Goal: Information Seeking & Learning: Find specific fact

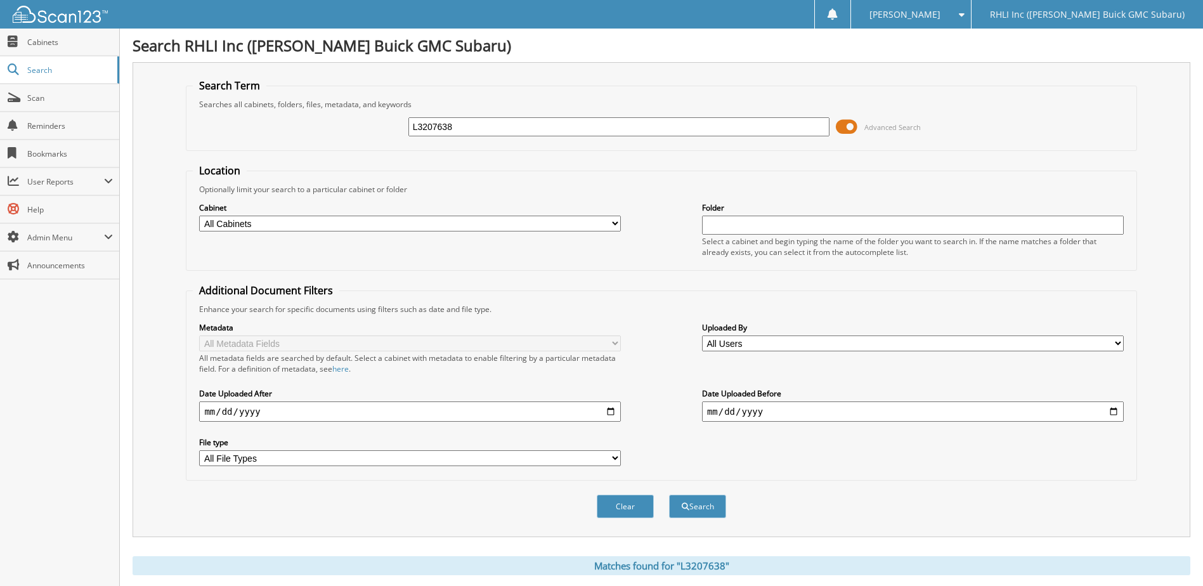
drag, startPoint x: 467, startPoint y: 130, endPoint x: 134, endPoint y: 93, distance: 334.3
click at [212, 110] on div "L3207638 Advanced Search" at bounding box center [661, 127] width 936 height 34
type input "212918"
click at [669, 495] on button "Search" at bounding box center [697, 506] width 57 height 23
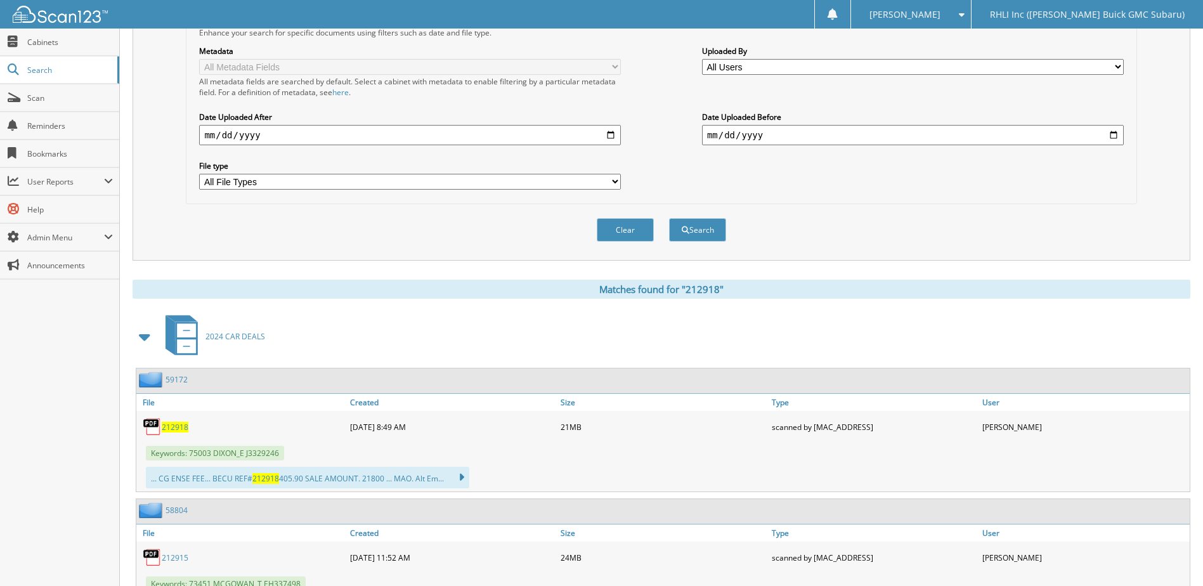
scroll to position [380, 0]
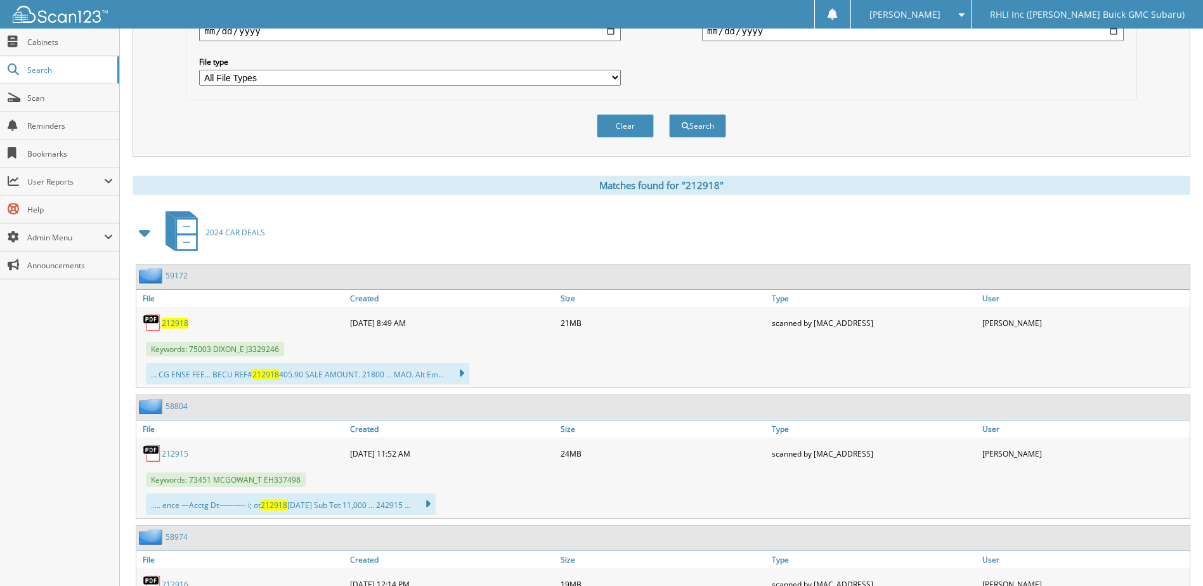
click at [170, 325] on span "212918" at bounding box center [175, 323] width 27 height 11
drag, startPoint x: 1002, startPoint y: 226, endPoint x: 920, endPoint y: 290, distance: 104.4
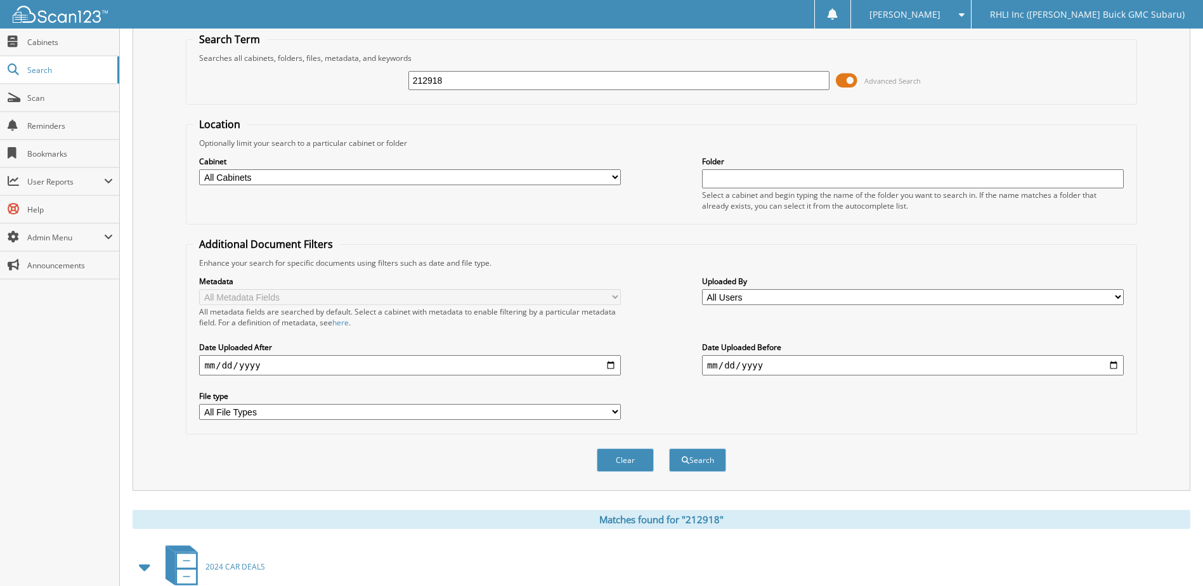
scroll to position [0, 0]
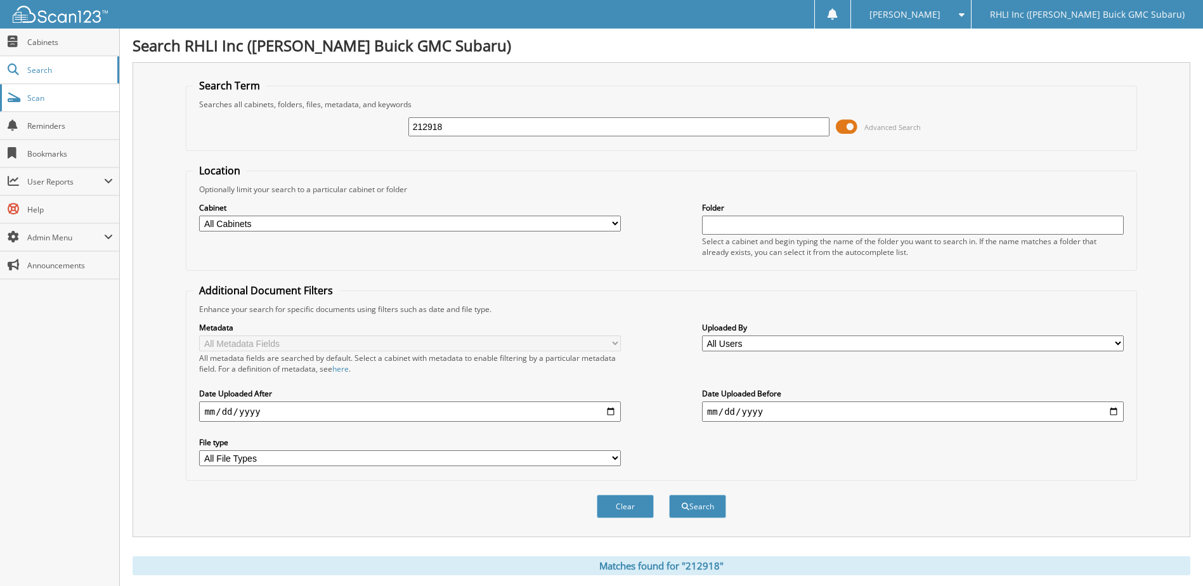
drag, startPoint x: 477, startPoint y: 129, endPoint x: 112, endPoint y: 100, distance: 366.3
click at [139, 113] on div "Search Term Searches all cabinets, folders, files, metadata, and keywords 21291…" at bounding box center [662, 299] width 1058 height 475
type input "L23025"
click at [669, 495] on button "Search" at bounding box center [697, 506] width 57 height 23
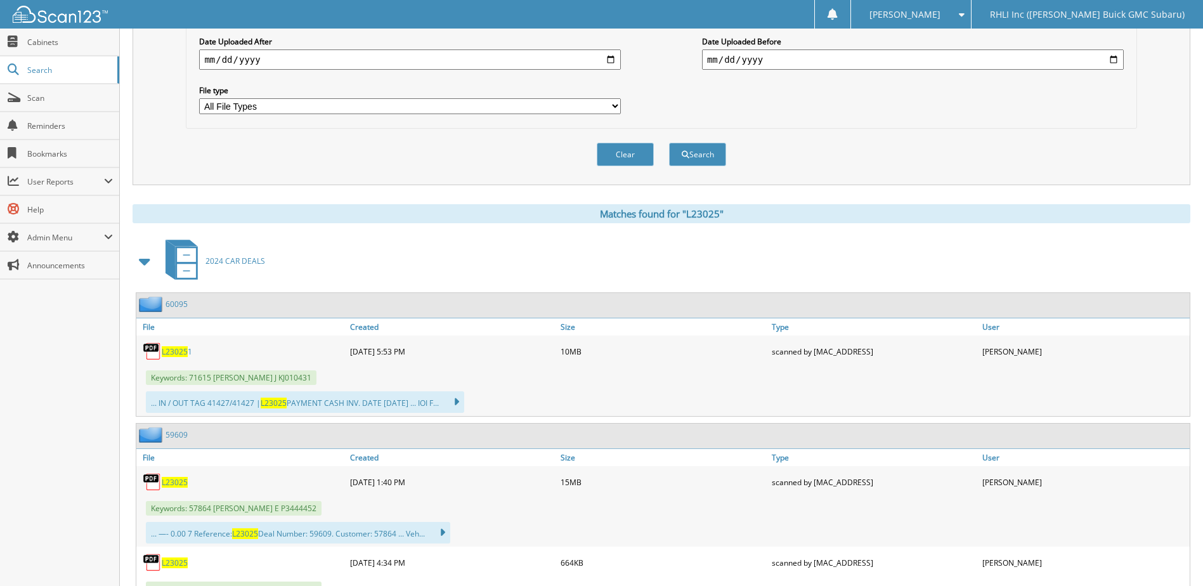
scroll to position [444, 0]
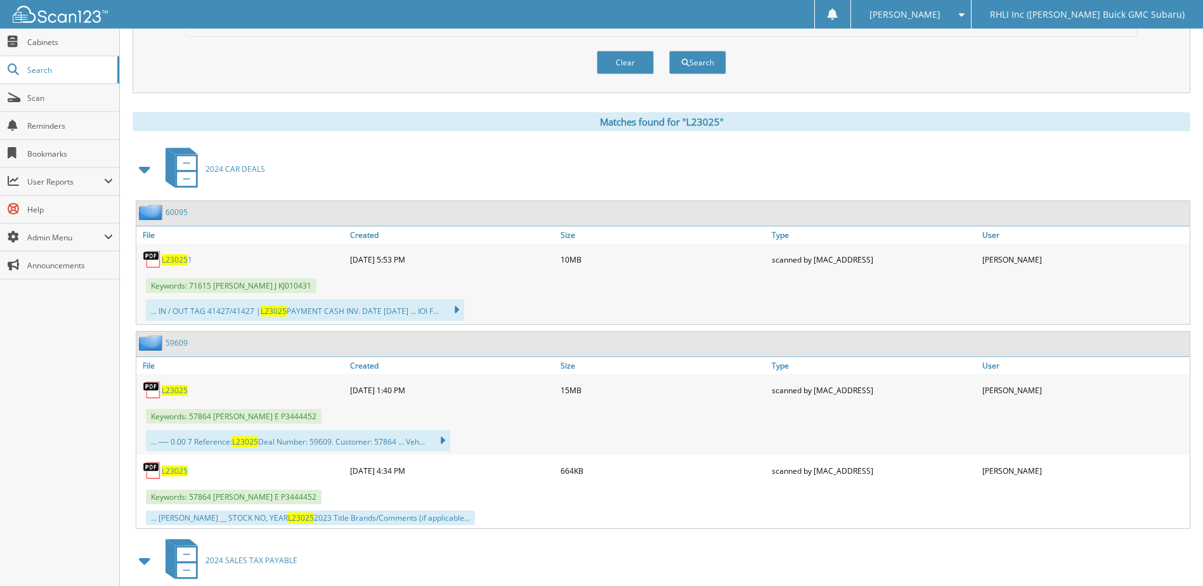
click at [179, 387] on span "L23025" at bounding box center [175, 390] width 26 height 11
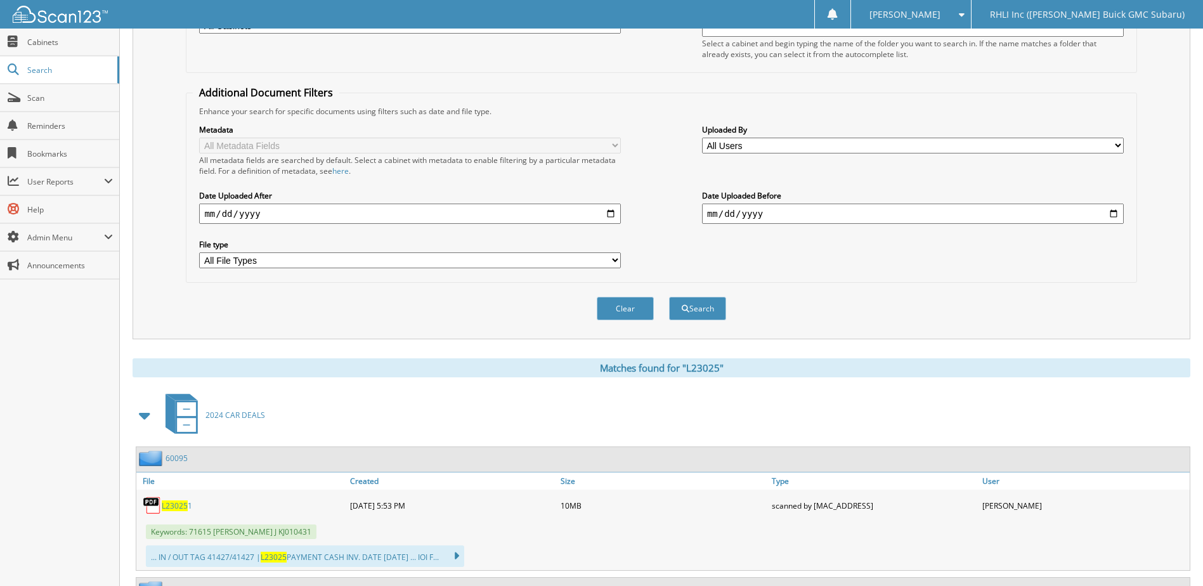
scroll to position [190, 0]
